Goal: Task Accomplishment & Management: Manage account settings

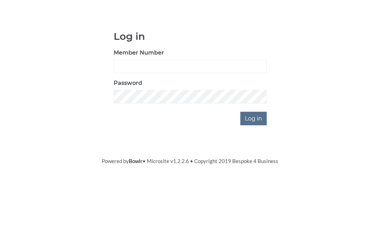
scroll to position [55, 0]
type input "3063"
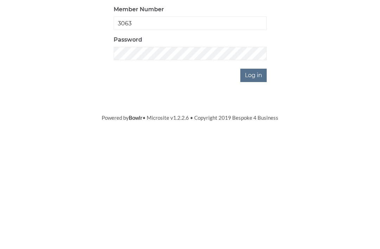
click at [259, 167] on input "Log in" at bounding box center [253, 173] width 26 height 13
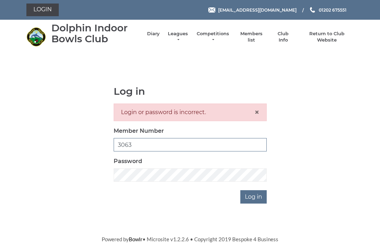
click at [147, 143] on input "3063" at bounding box center [190, 144] width 153 height 13
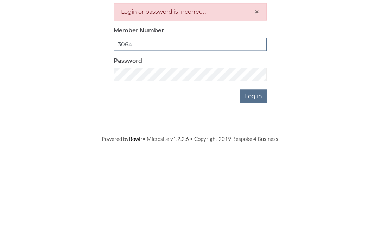
type input "3064"
click at [258, 190] on input "Log in" at bounding box center [253, 196] width 26 height 13
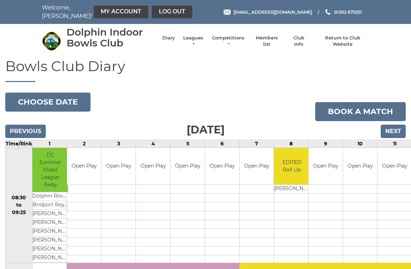
click at [65, 102] on button "Choose date" at bounding box center [47, 102] width 85 height 19
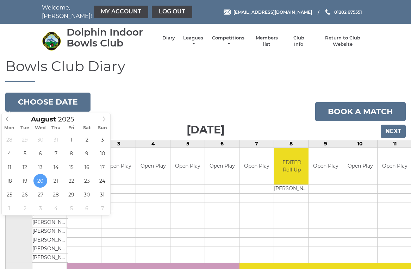
type input "2025-08-28"
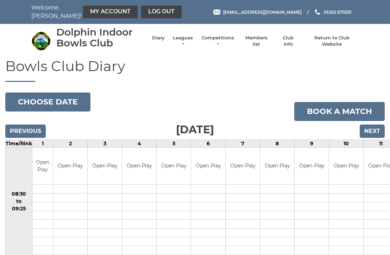
click at [65, 102] on button "Choose date" at bounding box center [47, 102] width 85 height 19
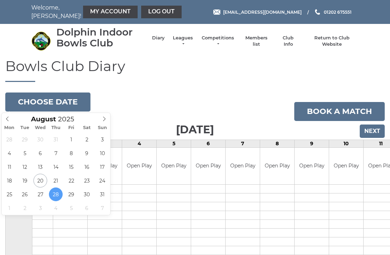
click at [106, 119] on icon at bounding box center [104, 119] width 5 height 5
type input "2025-09-04"
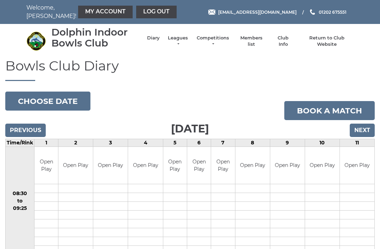
click at [137, 13] on link "Log out" at bounding box center [156, 12] width 40 height 13
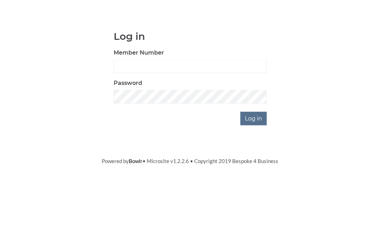
scroll to position [55, 0]
